Goal: Information Seeking & Learning: Learn about a topic

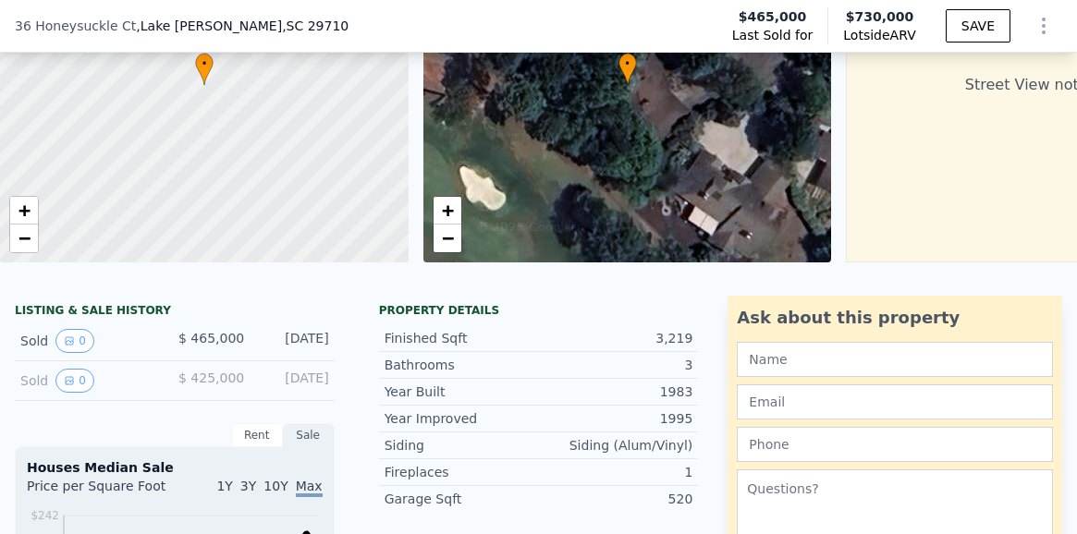
scroll to position [398, 0]
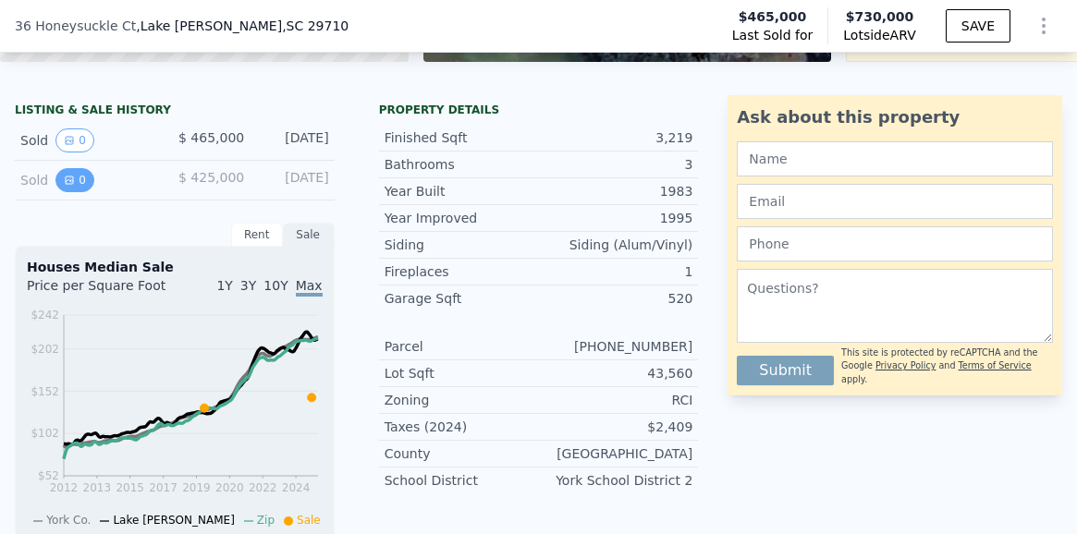
click at [71, 181] on icon "View historical data" at bounding box center [69, 180] width 7 height 7
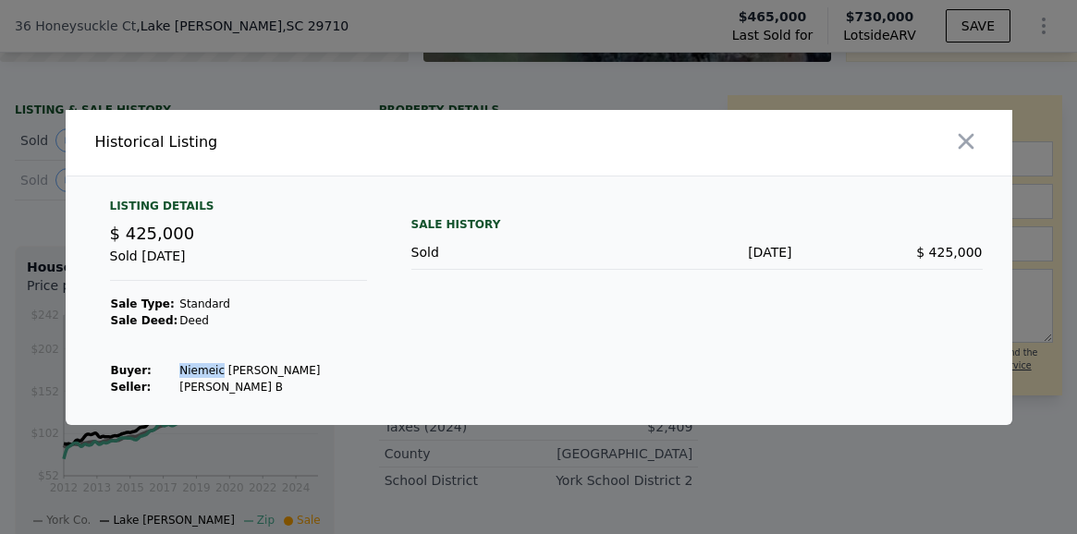
drag, startPoint x: 213, startPoint y: 371, endPoint x: 166, endPoint y: 370, distance: 46.2
click at [166, 370] on tr "Buyer : [PERSON_NAME] [PERSON_NAME]" at bounding box center [216, 370] width 212 height 17
copy tr "Niemeic"
click at [970, 145] on icon "button" at bounding box center [966, 141] width 16 height 16
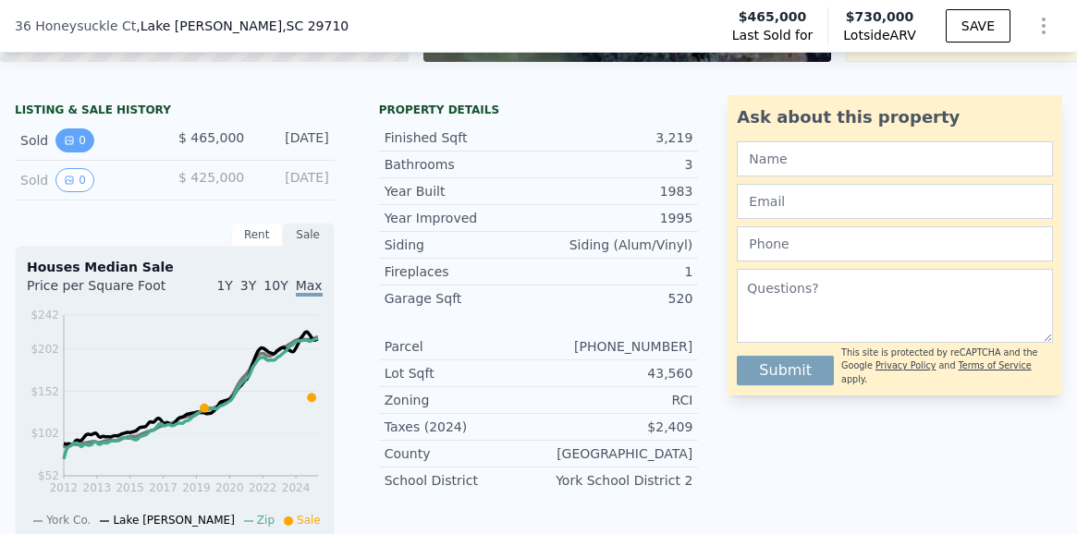
click at [74, 139] on button "0" at bounding box center [74, 141] width 39 height 24
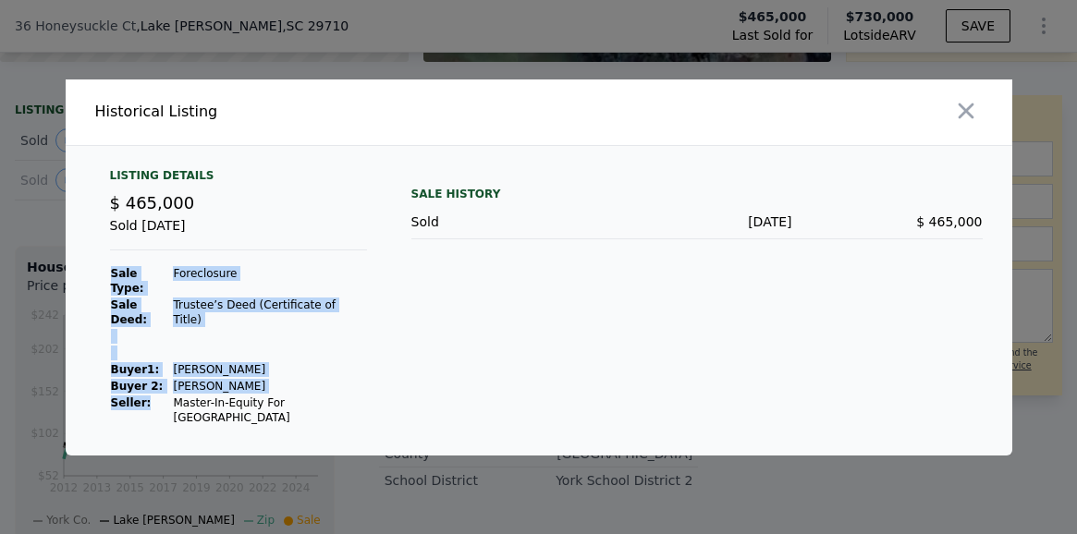
drag, startPoint x: 351, startPoint y: 394, endPoint x: 166, endPoint y: 391, distance: 184.9
click at [166, 391] on div "Listing Details $ 465,000 Sold [DATE] Sale Type: Foreclosure Sale Deed: Trustee…" at bounding box center [238, 297] width 287 height 258
copy tbody "Sale Type: Foreclosure Sale Deed: Trustee’s Deed (Certificate of Title) Buyer 1…"
click at [969, 124] on icon "button" at bounding box center [966, 111] width 26 height 26
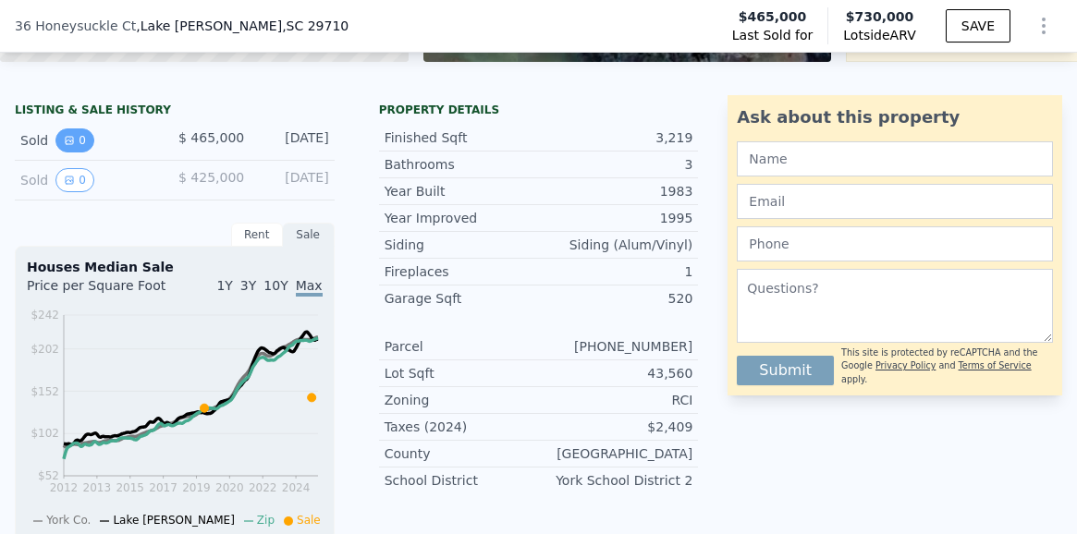
click at [77, 135] on button "0" at bounding box center [74, 141] width 39 height 24
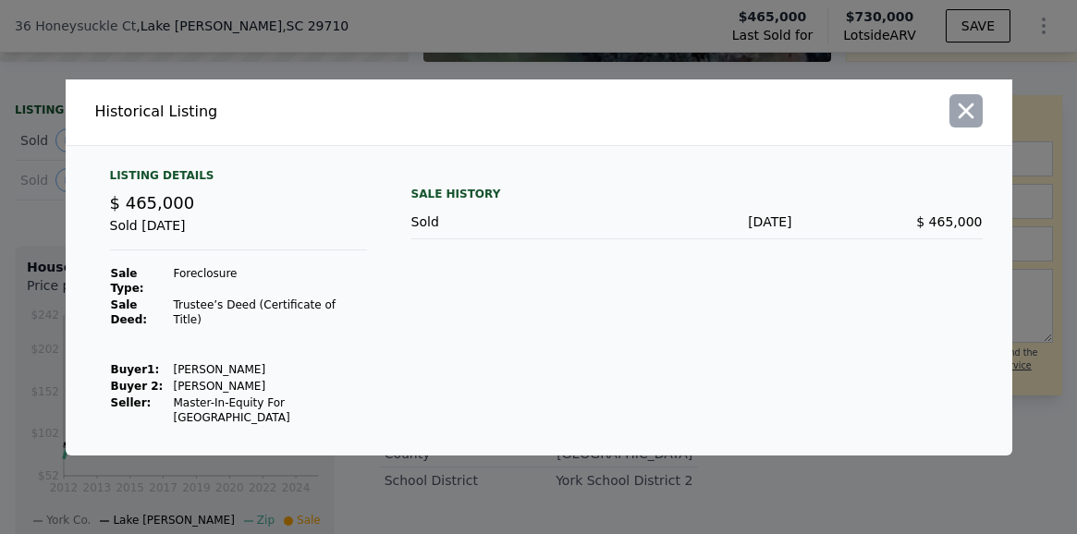
click at [969, 118] on icon "button" at bounding box center [966, 111] width 16 height 16
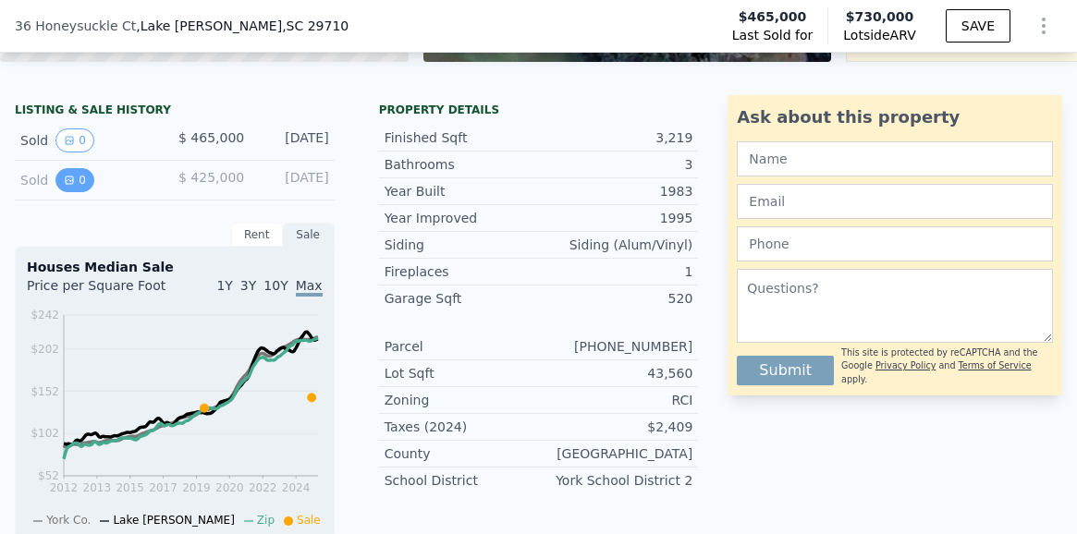
click at [77, 179] on button "0" at bounding box center [74, 180] width 39 height 24
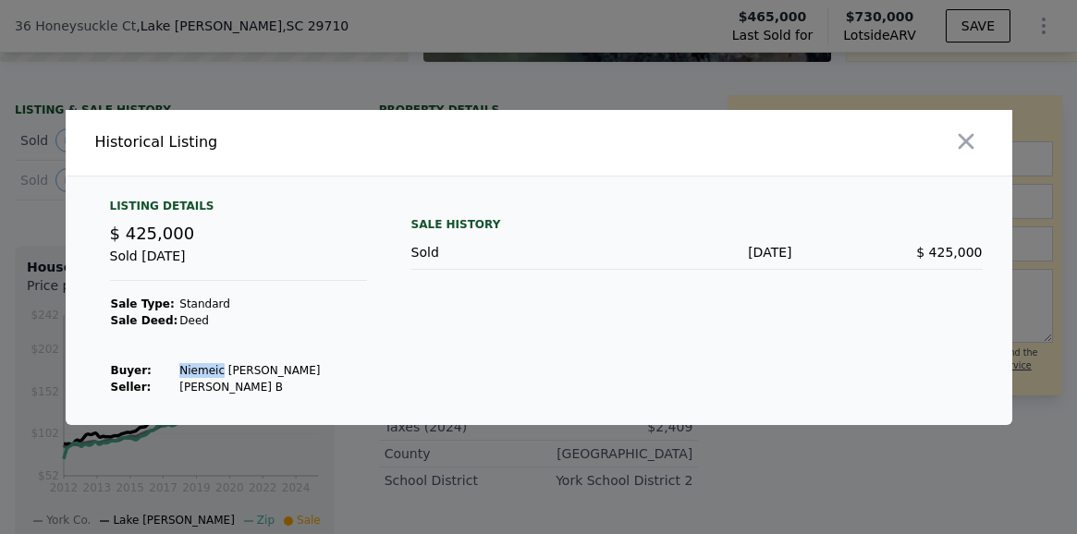
drag, startPoint x: 212, startPoint y: 369, endPoint x: 164, endPoint y: 369, distance: 48.1
click at [164, 369] on tr "Buyer : [PERSON_NAME] [PERSON_NAME]" at bounding box center [216, 370] width 212 height 17
copy tr "Niemeic"
click at [969, 150] on icon "button" at bounding box center [966, 142] width 26 height 26
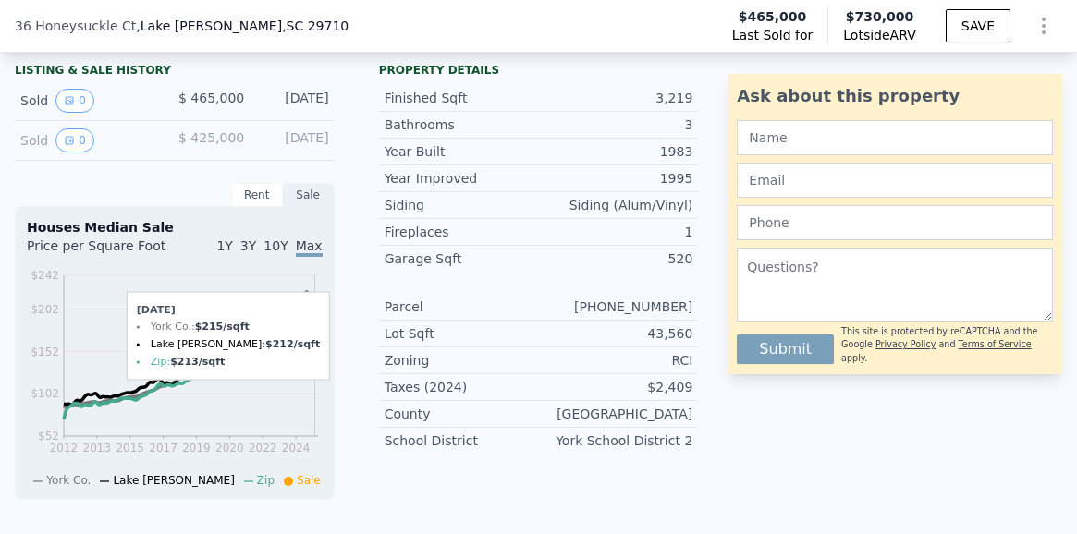
scroll to position [442, 0]
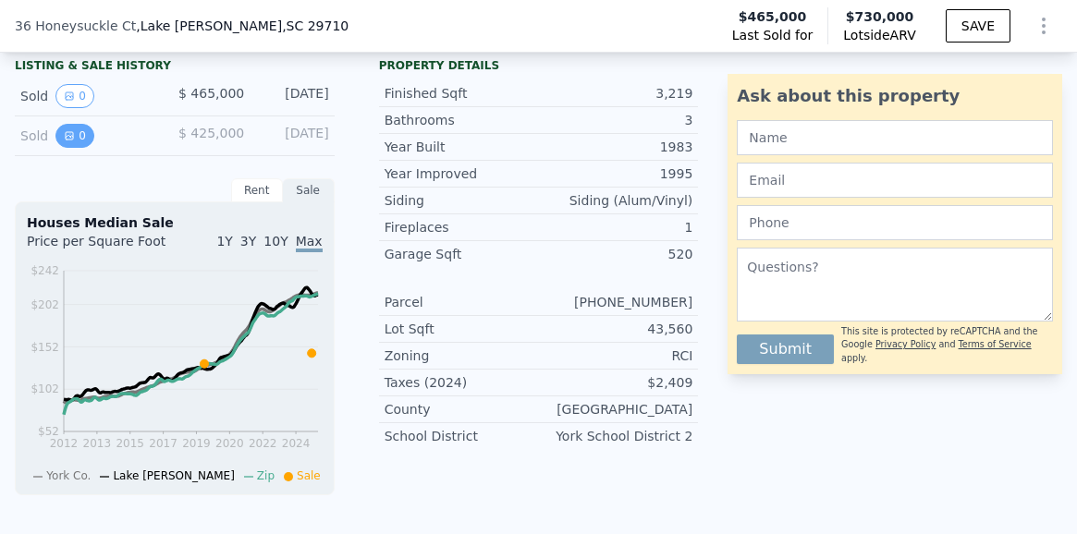
click at [77, 141] on button "0" at bounding box center [74, 136] width 39 height 24
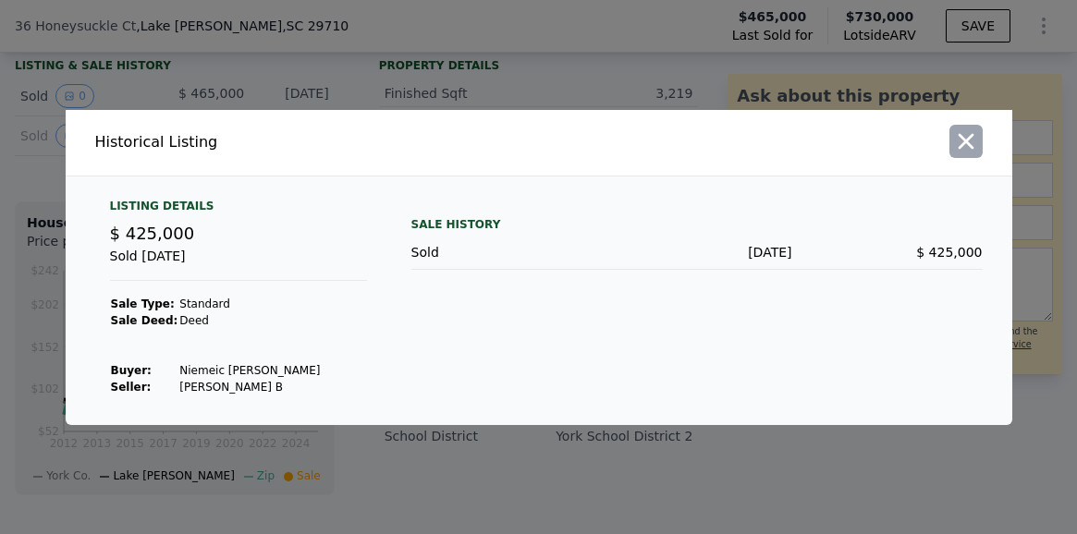
click at [963, 142] on icon "button" at bounding box center [966, 141] width 16 height 16
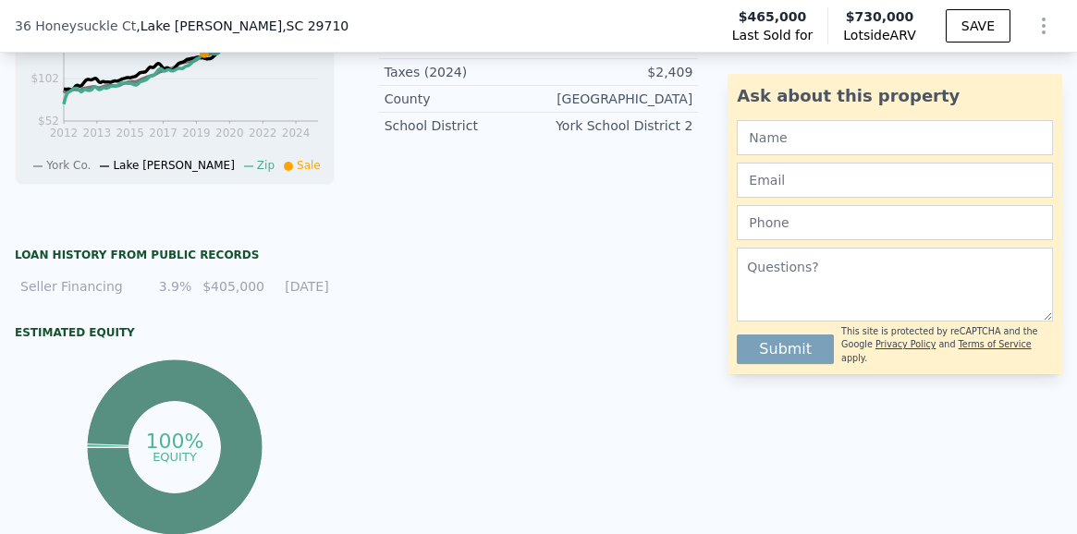
scroll to position [647, 0]
